Goal: Find specific page/section: Find specific page/section

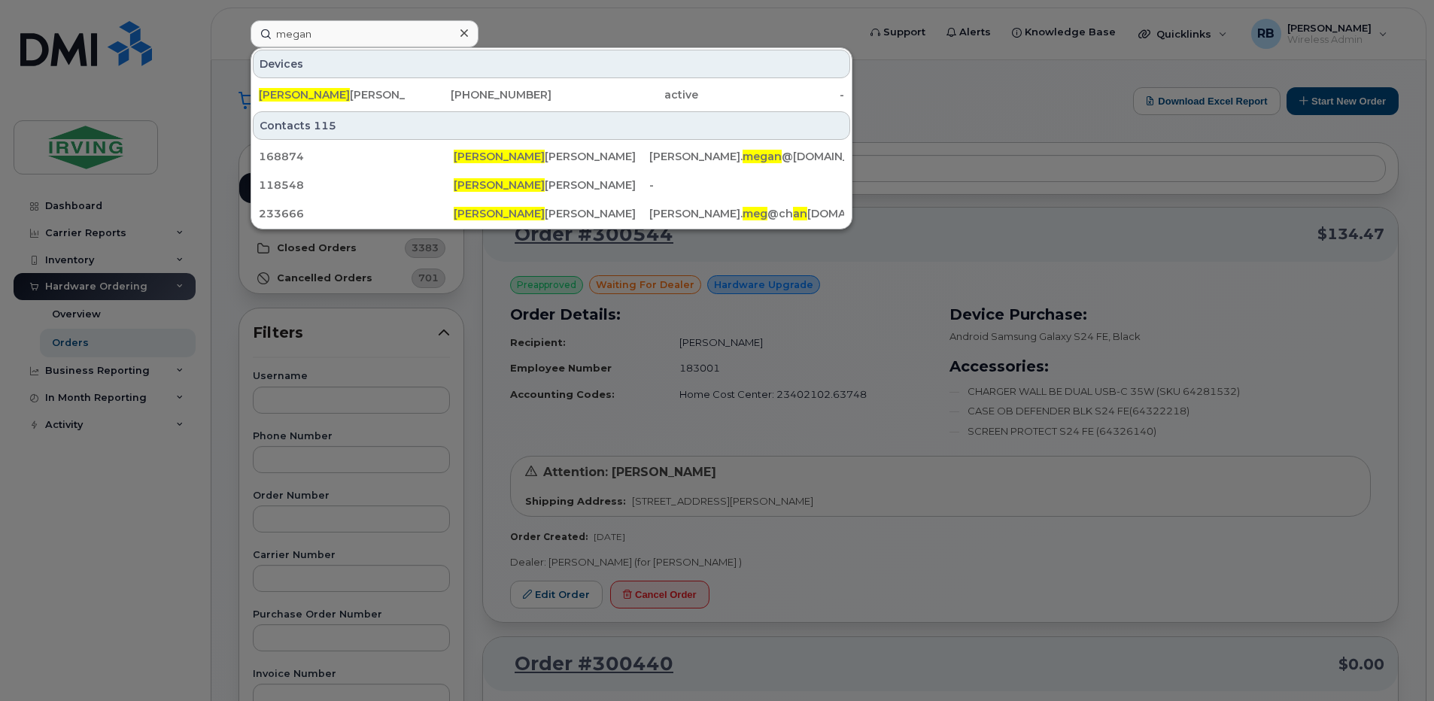
click at [225, 305] on div at bounding box center [717, 350] width 1434 height 701
click at [321, 38] on input "megan" at bounding box center [365, 33] width 228 height 27
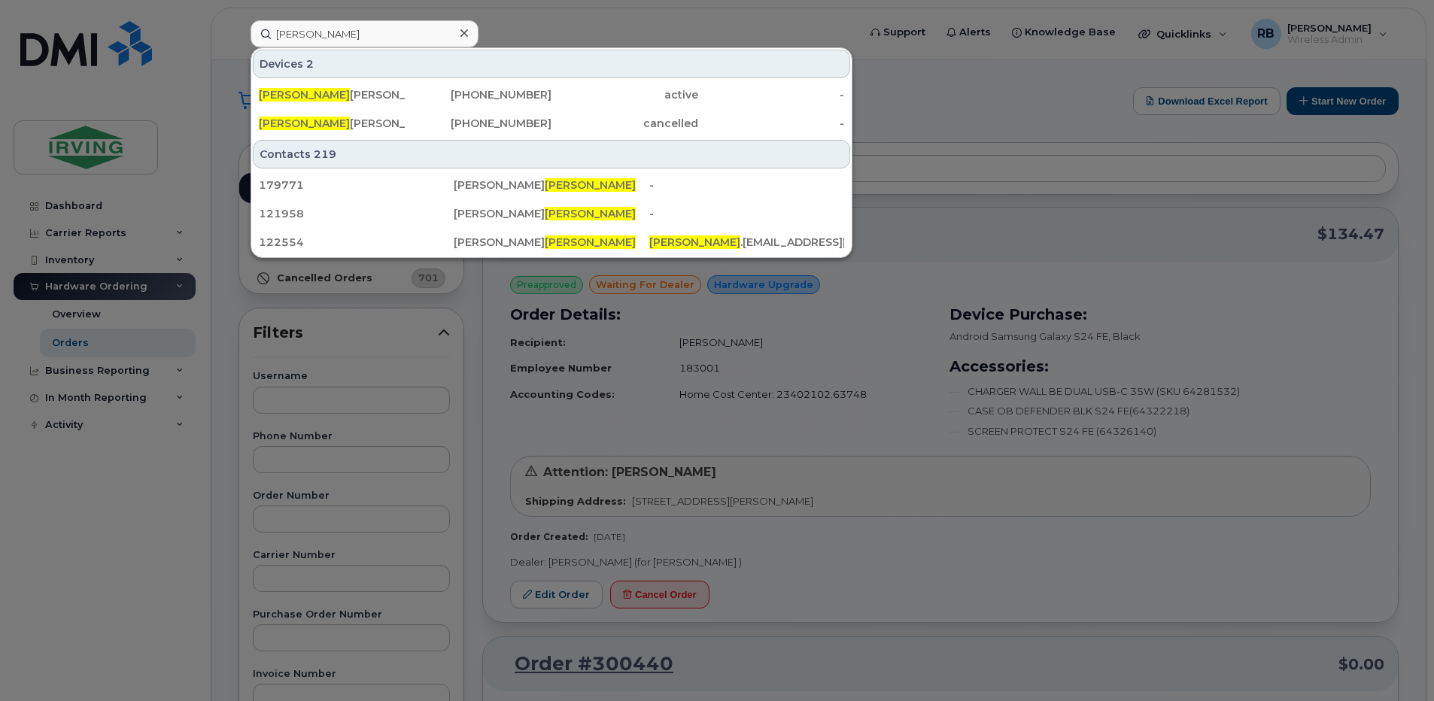
click at [512, 31] on div at bounding box center [717, 350] width 1434 height 701
click at [378, 31] on input "wilson" at bounding box center [365, 33] width 228 height 27
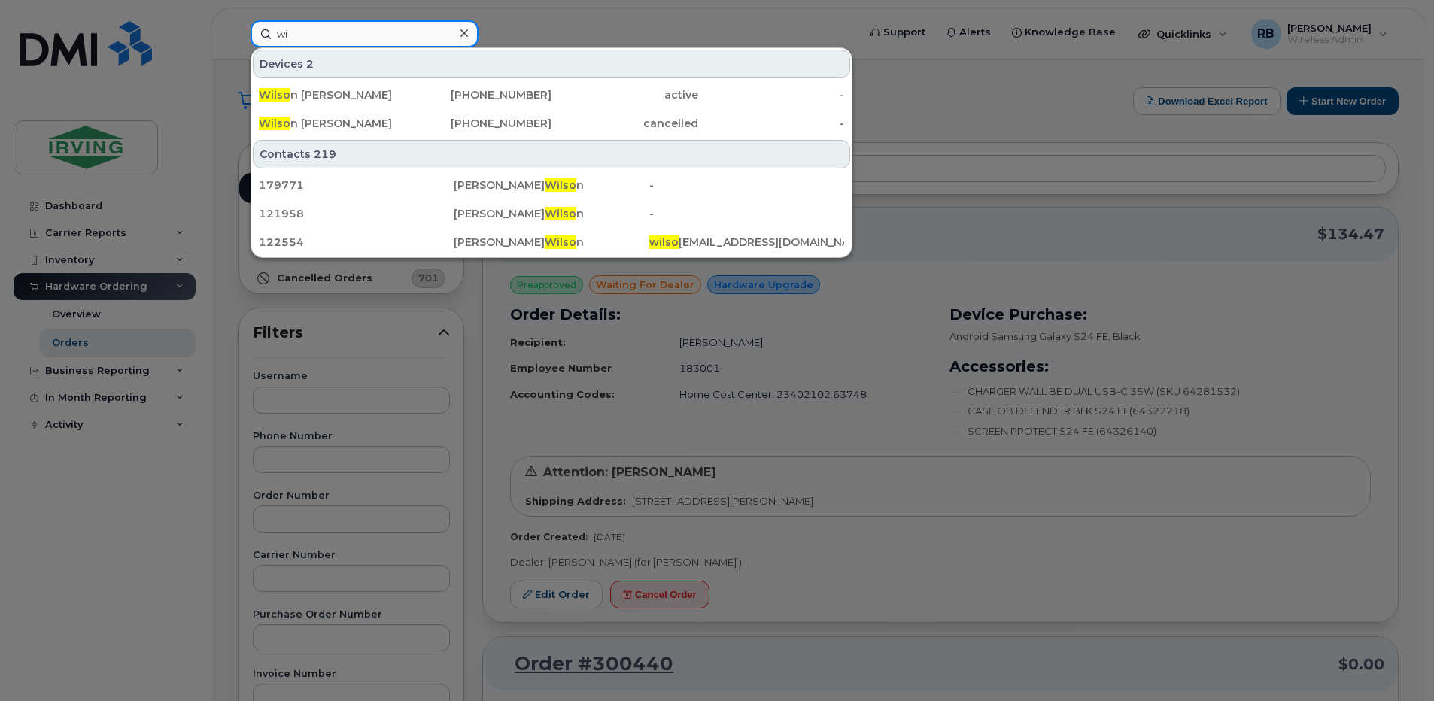
type input "w"
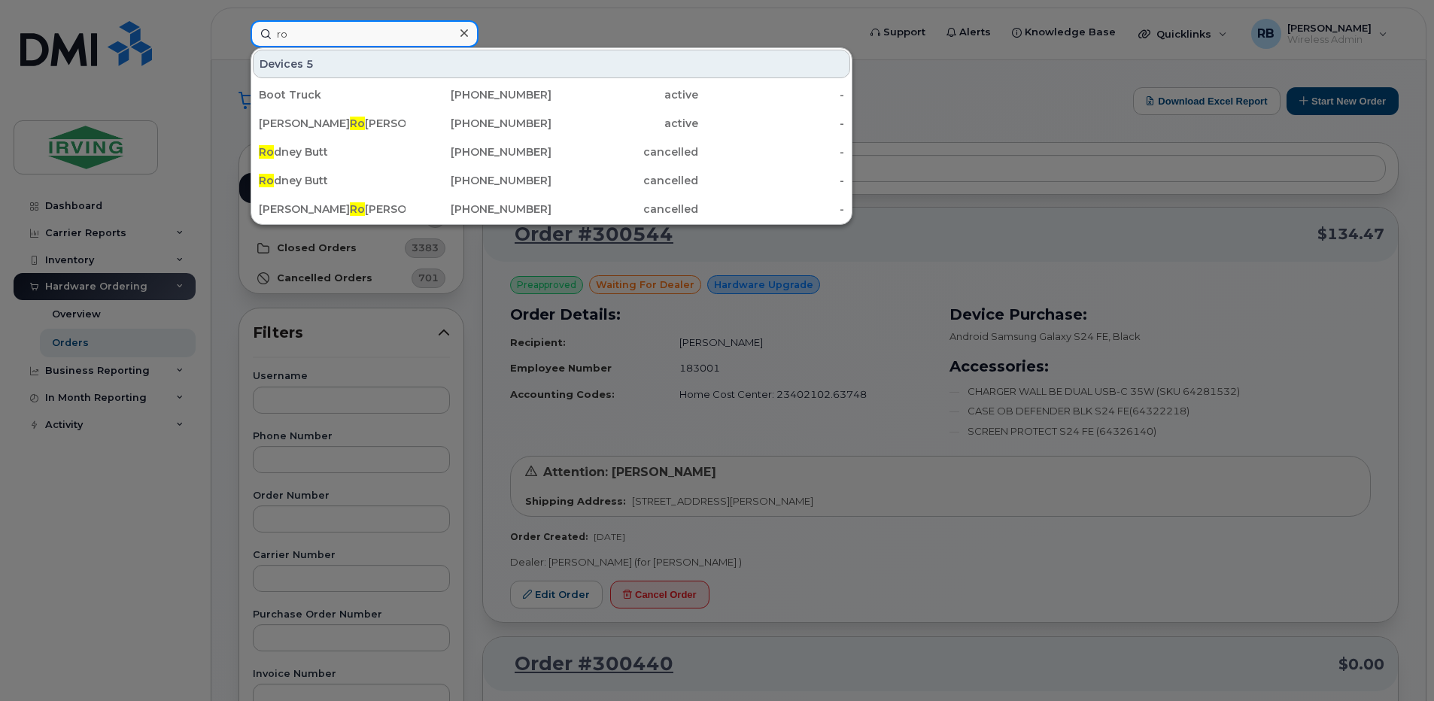
type input "r"
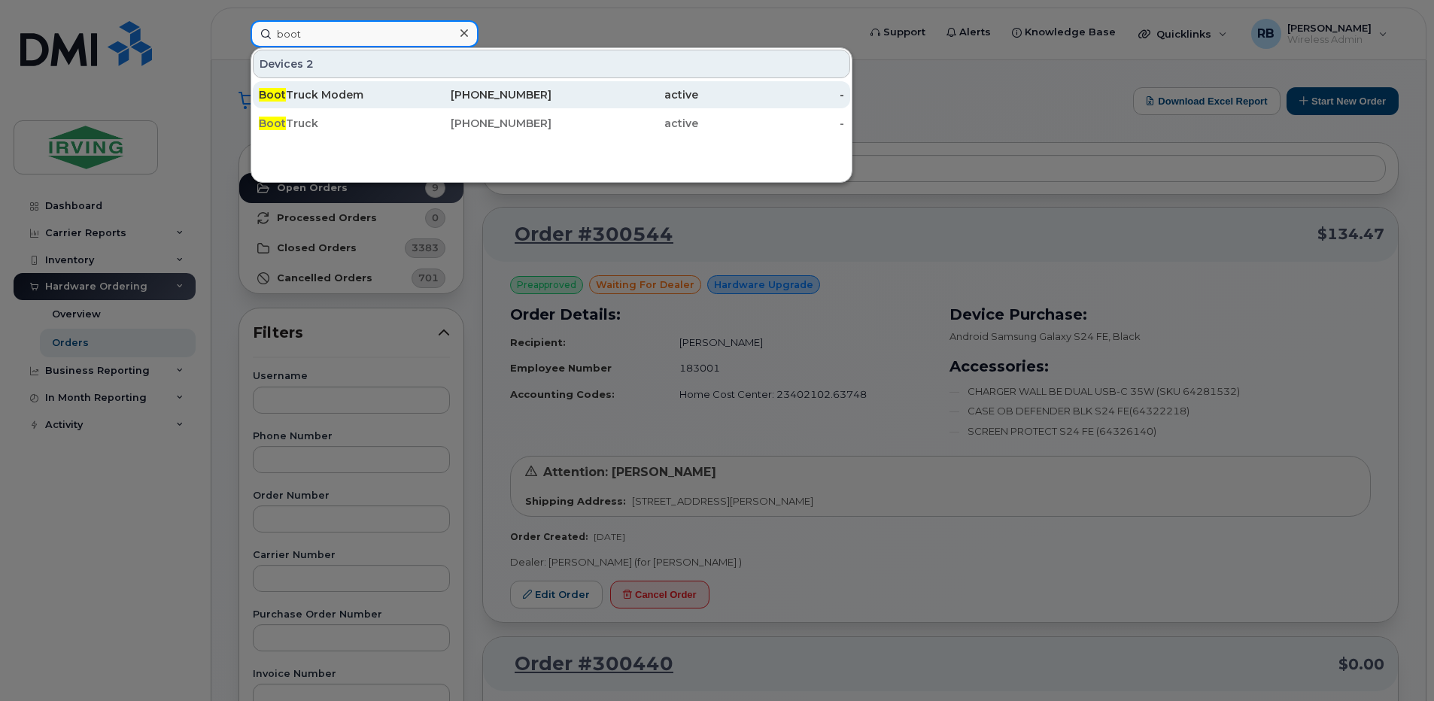
type input "boot"
click at [329, 90] on div "Boot Truck Modem" at bounding box center [332, 94] width 147 height 15
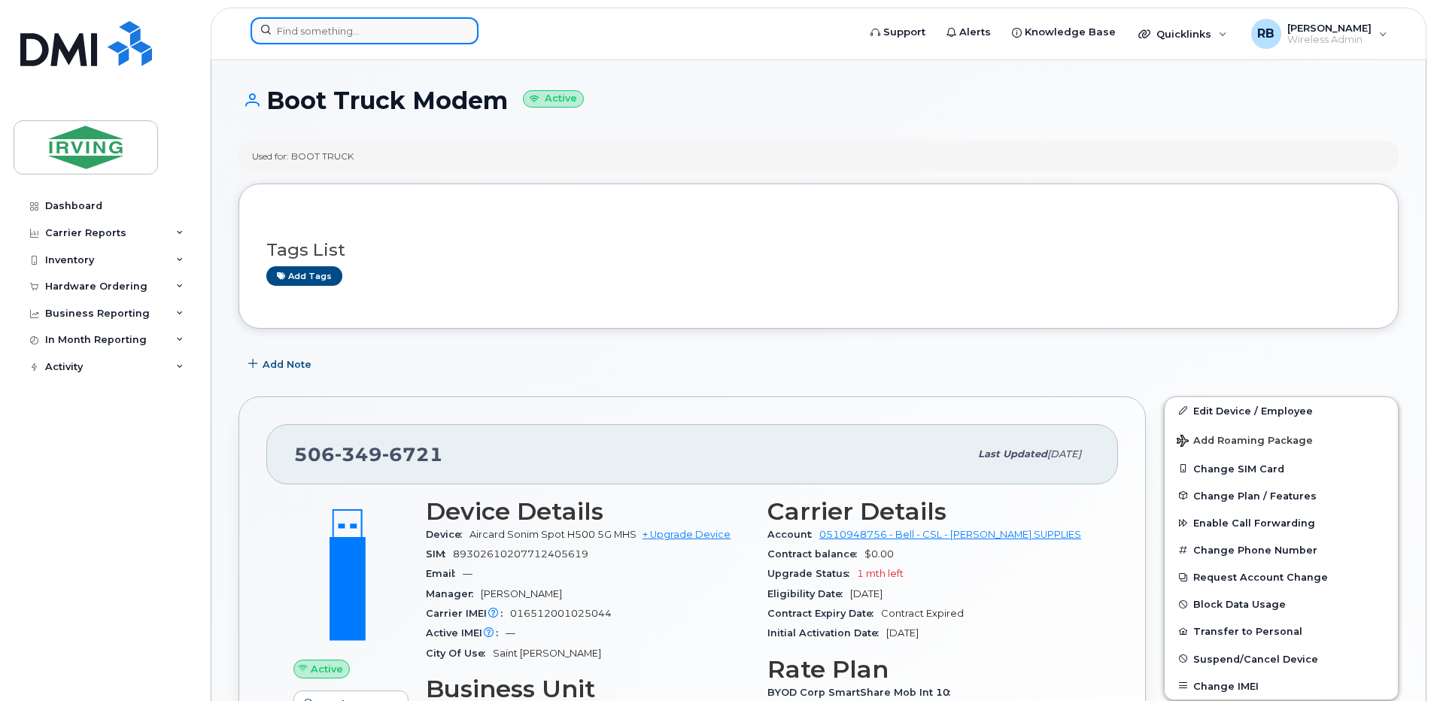
click at [363, 32] on input at bounding box center [365, 30] width 228 height 27
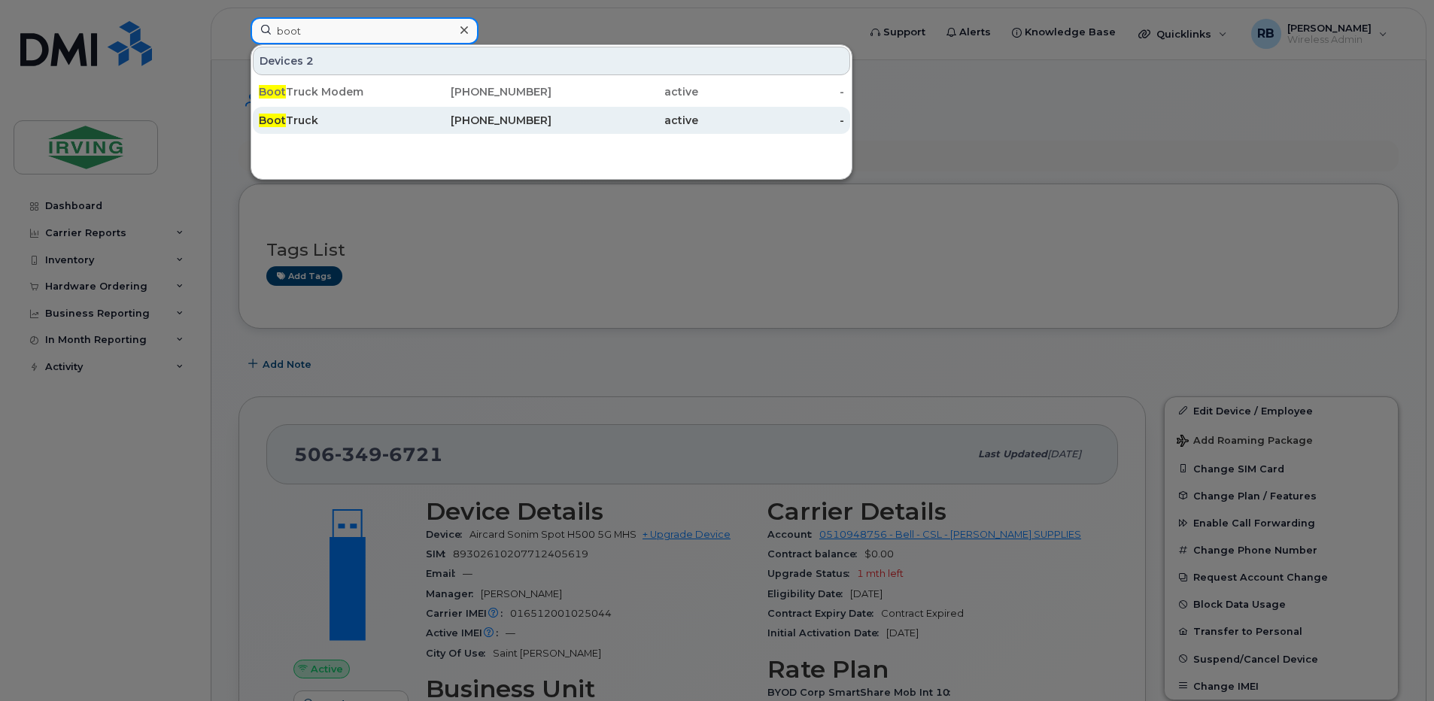
type input "boot"
click at [269, 122] on span "Boot" at bounding box center [272, 121] width 27 height 14
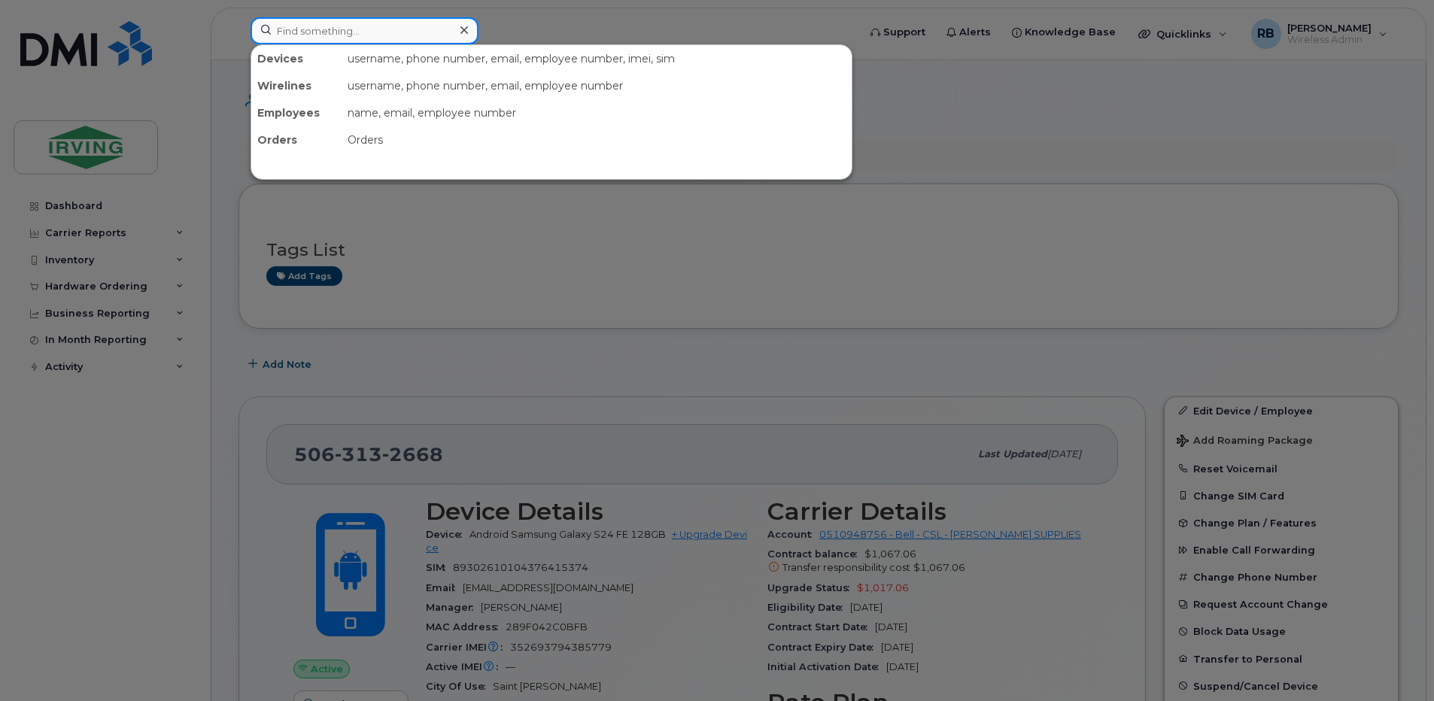
click at [404, 42] on input at bounding box center [365, 30] width 228 height 27
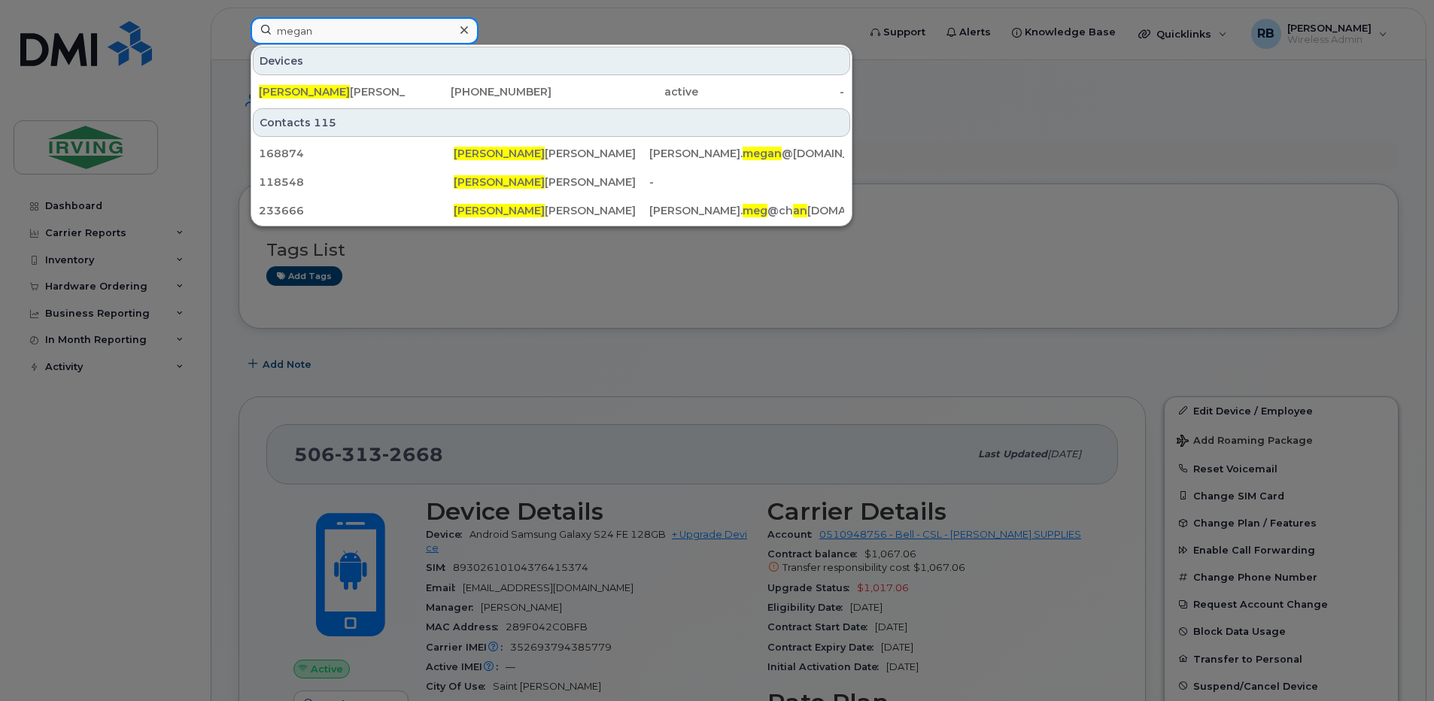
type input "megan"
